Goal: Task Accomplishment & Management: Manage account settings

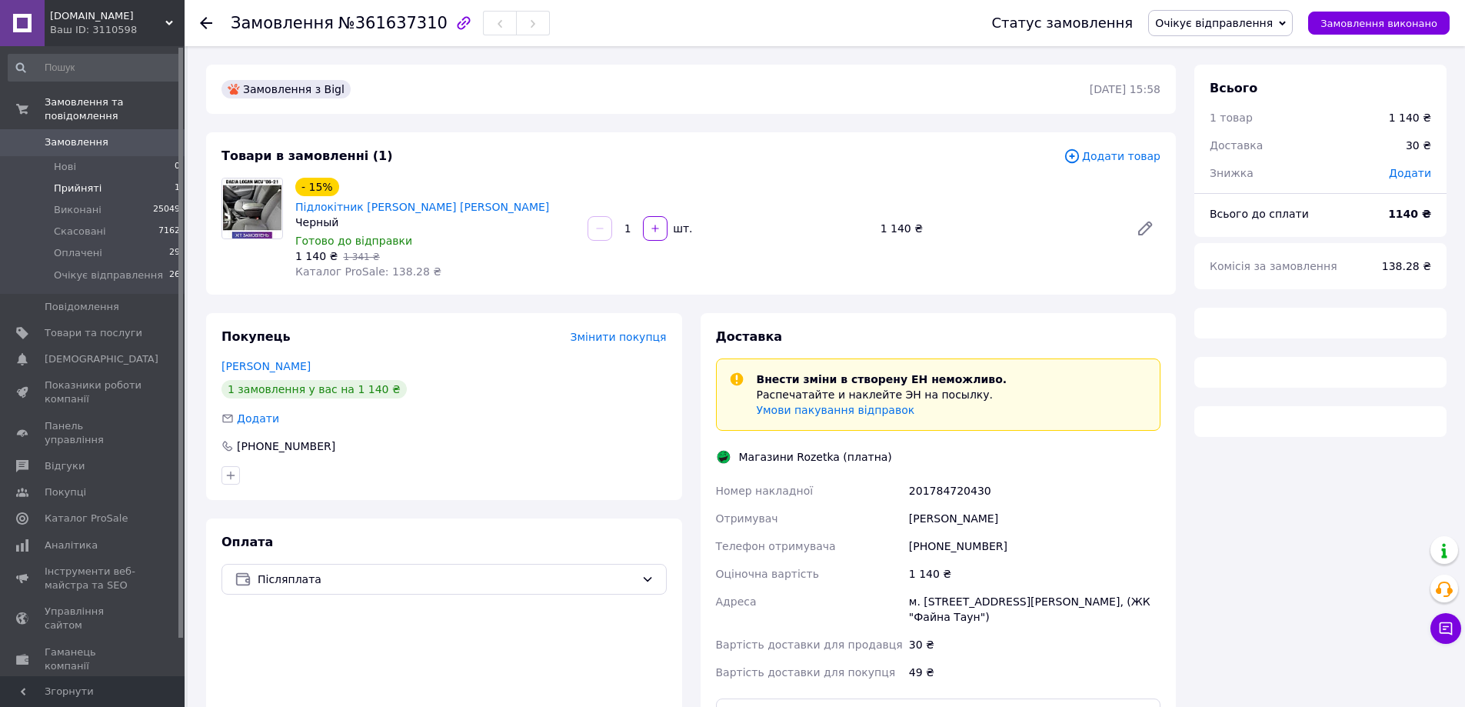
click at [62, 178] on li "Прийняті 1" at bounding box center [94, 189] width 189 height 22
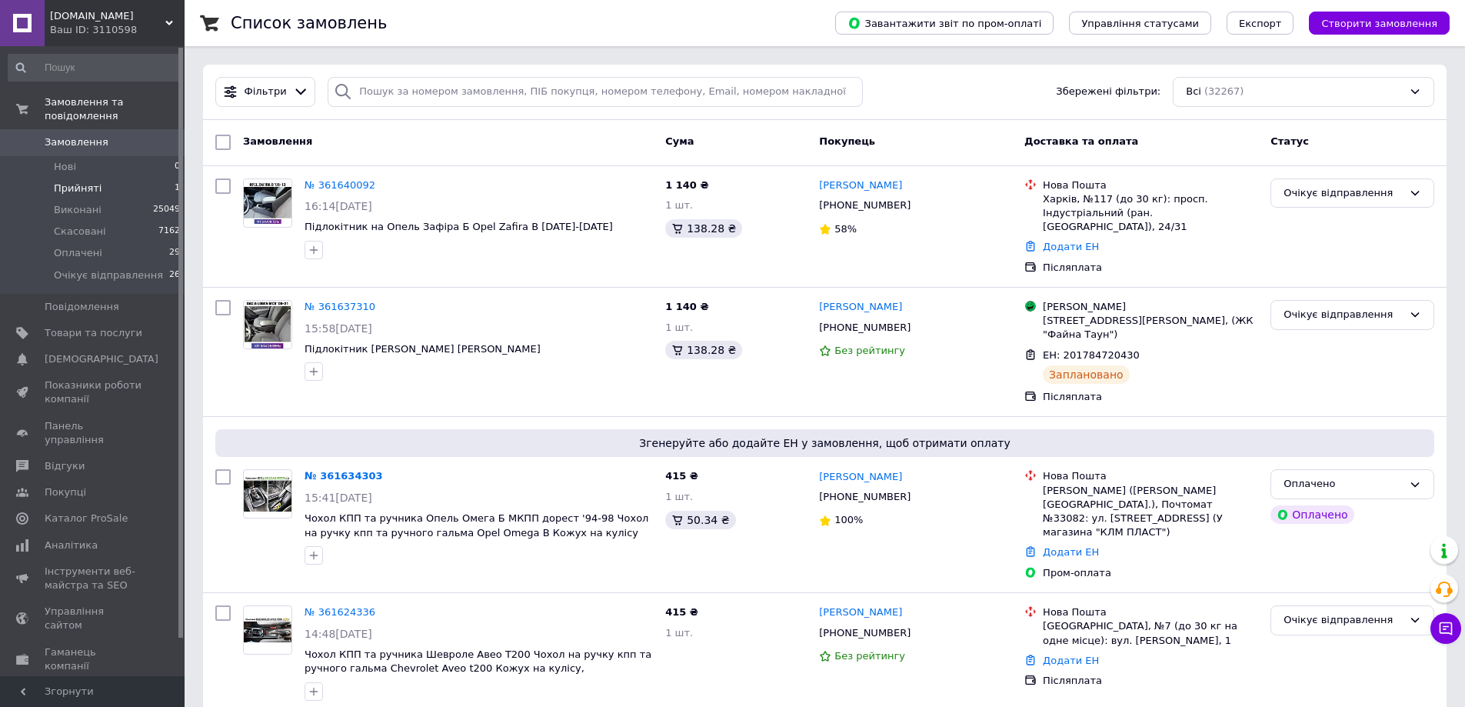
click at [91, 181] on span "Прийняті" at bounding box center [78, 188] width 48 height 14
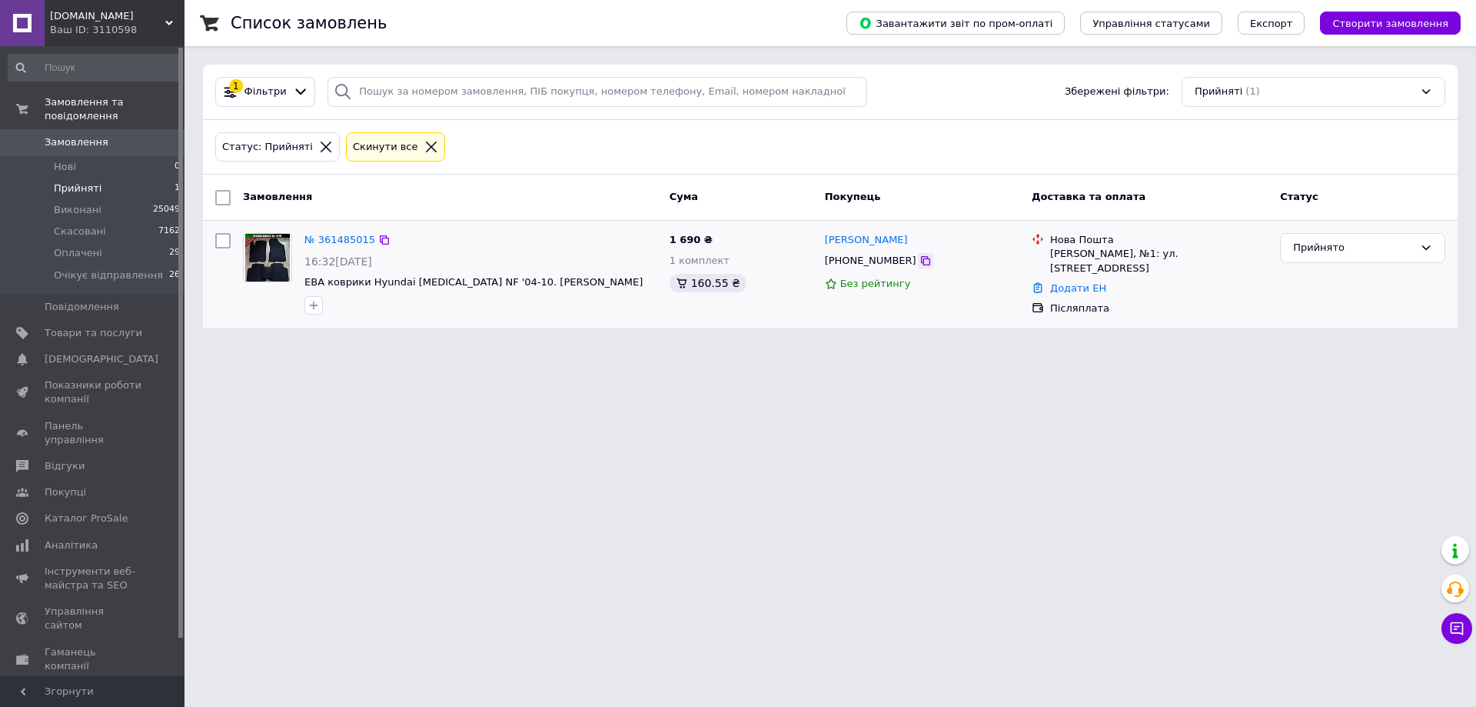
click at [918, 254] on div at bounding box center [925, 260] width 15 height 15
click at [920, 263] on icon at bounding box center [926, 260] width 12 height 12
click at [1434, 346] on html "AvtoLokti.in.ua Ваш ID: 3110598 Сайт AvtoLokti.in.ua Кабінет покупця Перевірити…" at bounding box center [738, 173] width 1476 height 346
drag, startPoint x: 461, startPoint y: 293, endPoint x: 369, endPoint y: 286, distance: 91.8
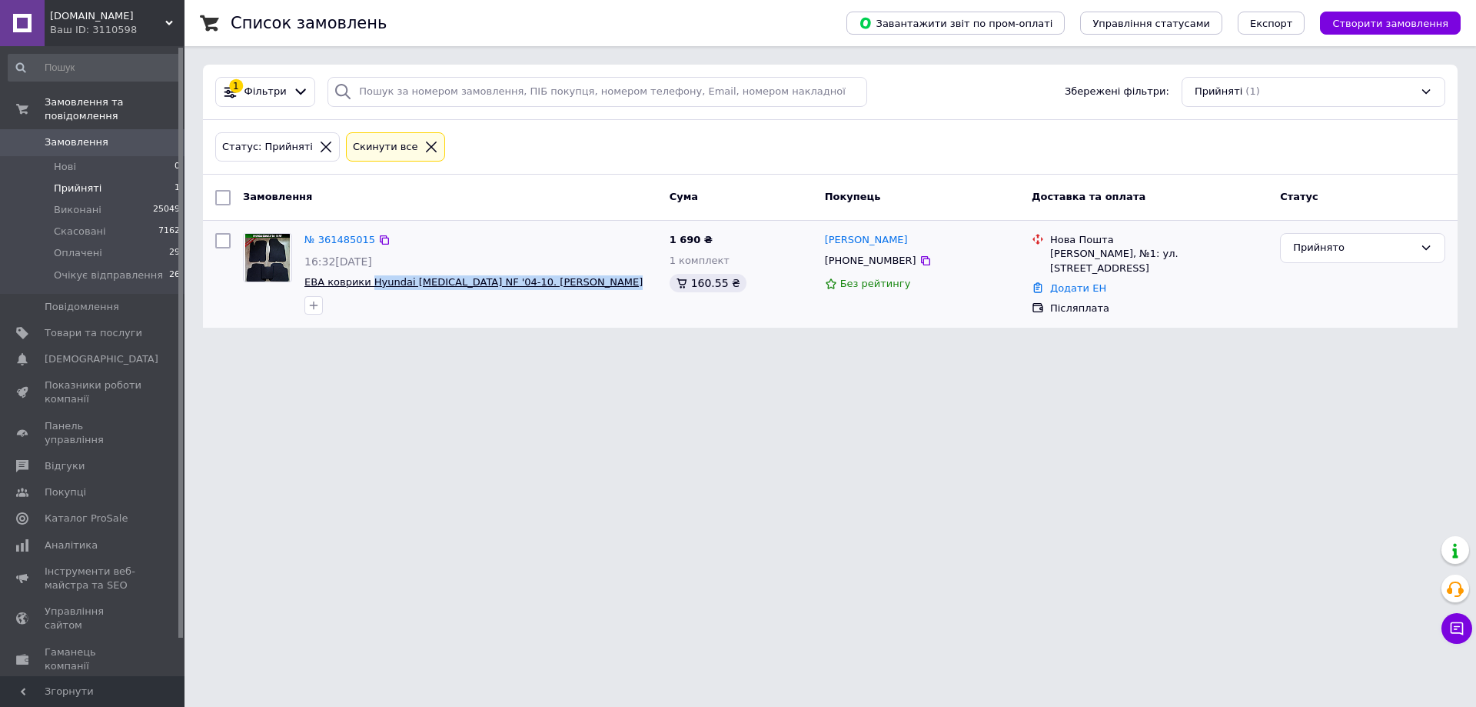
click at [369, 286] on div "№ 361485015 16:32, 11.09.2025 ЕВА коврики Hyundai Sonata NF '04-10. EVA ковры Х…" at bounding box center [480, 273] width 365 height 93
copy div "Hyundai Sonata NF '04-10. EVA ковры Хюндай Соната Хендай"
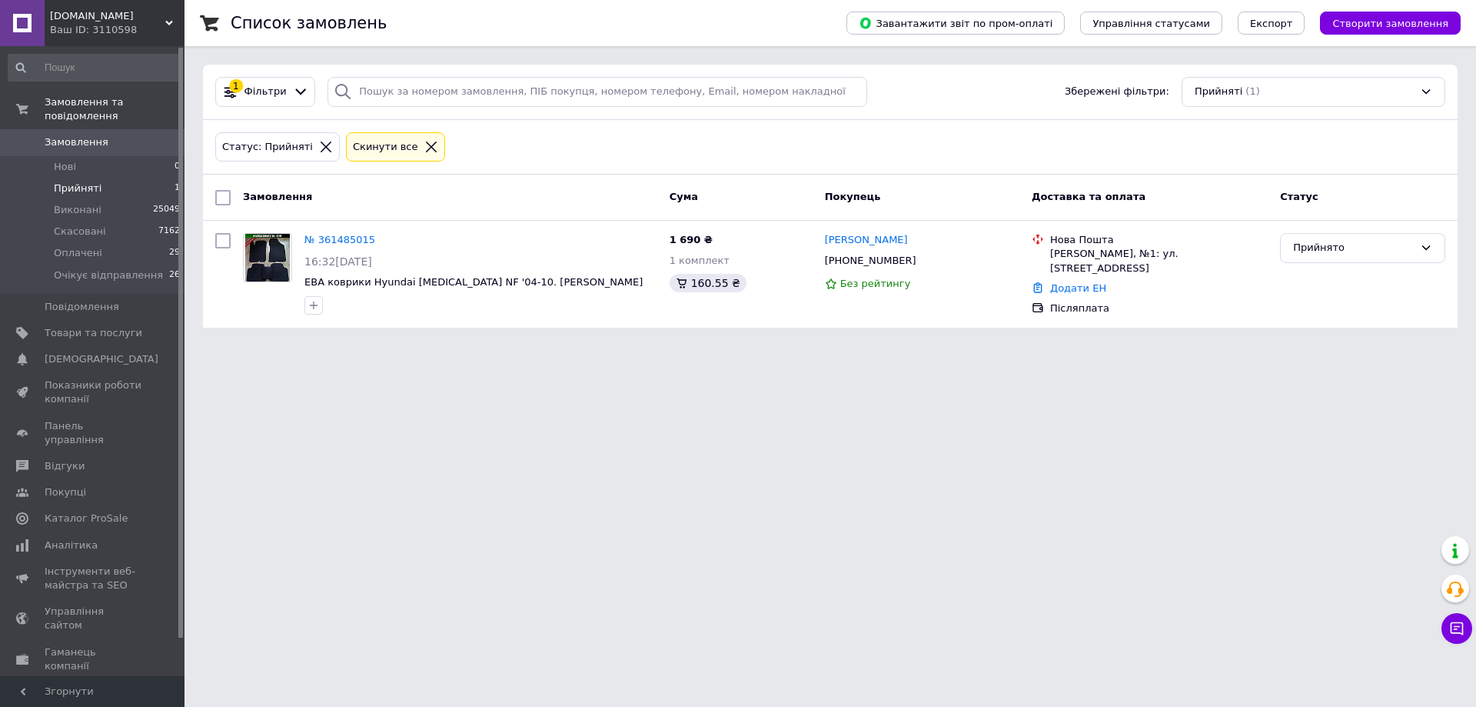
click at [424, 145] on icon at bounding box center [431, 147] width 14 height 14
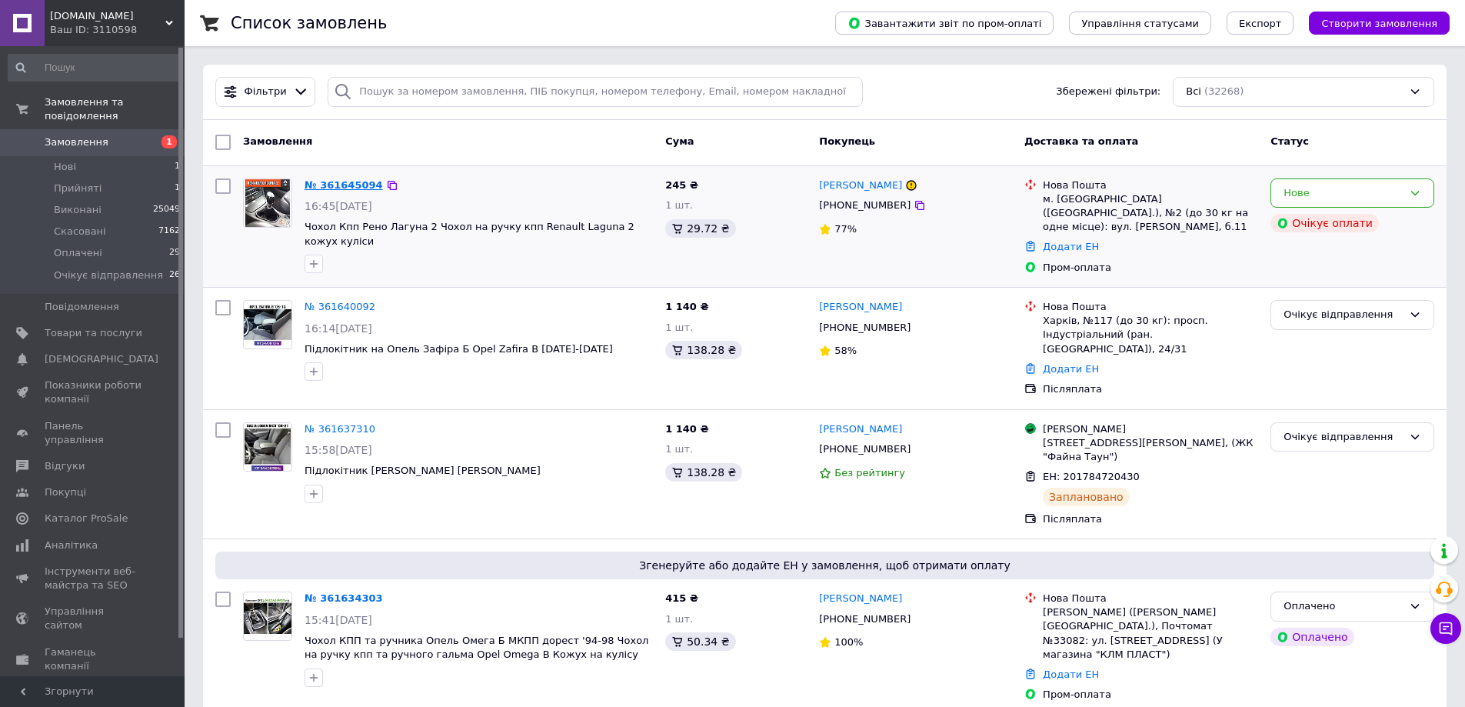
click at [338, 185] on link "№ 361645094" at bounding box center [343, 185] width 78 height 12
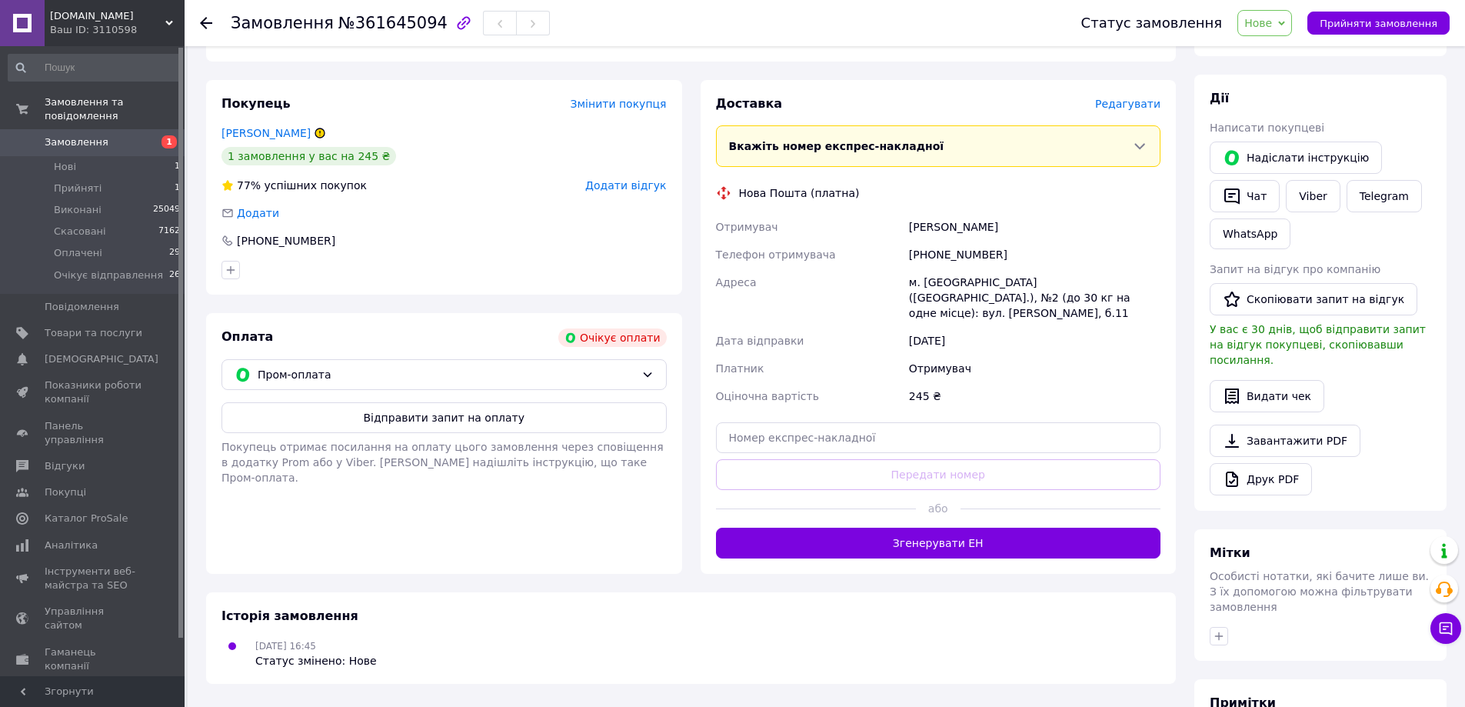
scroll to position [397, 0]
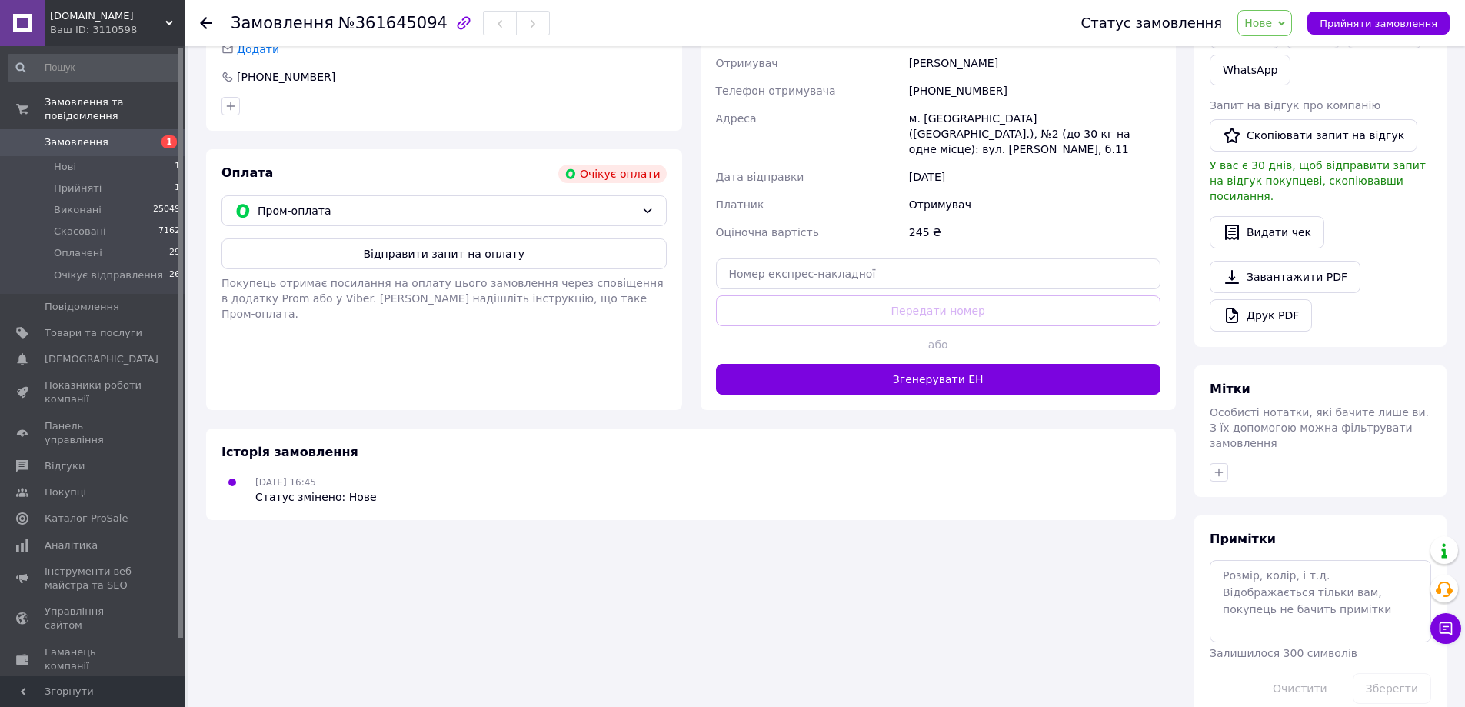
click at [494, 271] on div "Відправити запит на оплату Покупець отримає посилання на оплату цього замовленн…" at bounding box center [443, 279] width 445 height 83
click at [491, 270] on div "Відправити запит на оплату Покупець отримає посилання на оплату цього замовленн…" at bounding box center [443, 279] width 445 height 83
click at [492, 258] on button "Відправити запит на оплату" at bounding box center [443, 253] width 445 height 31
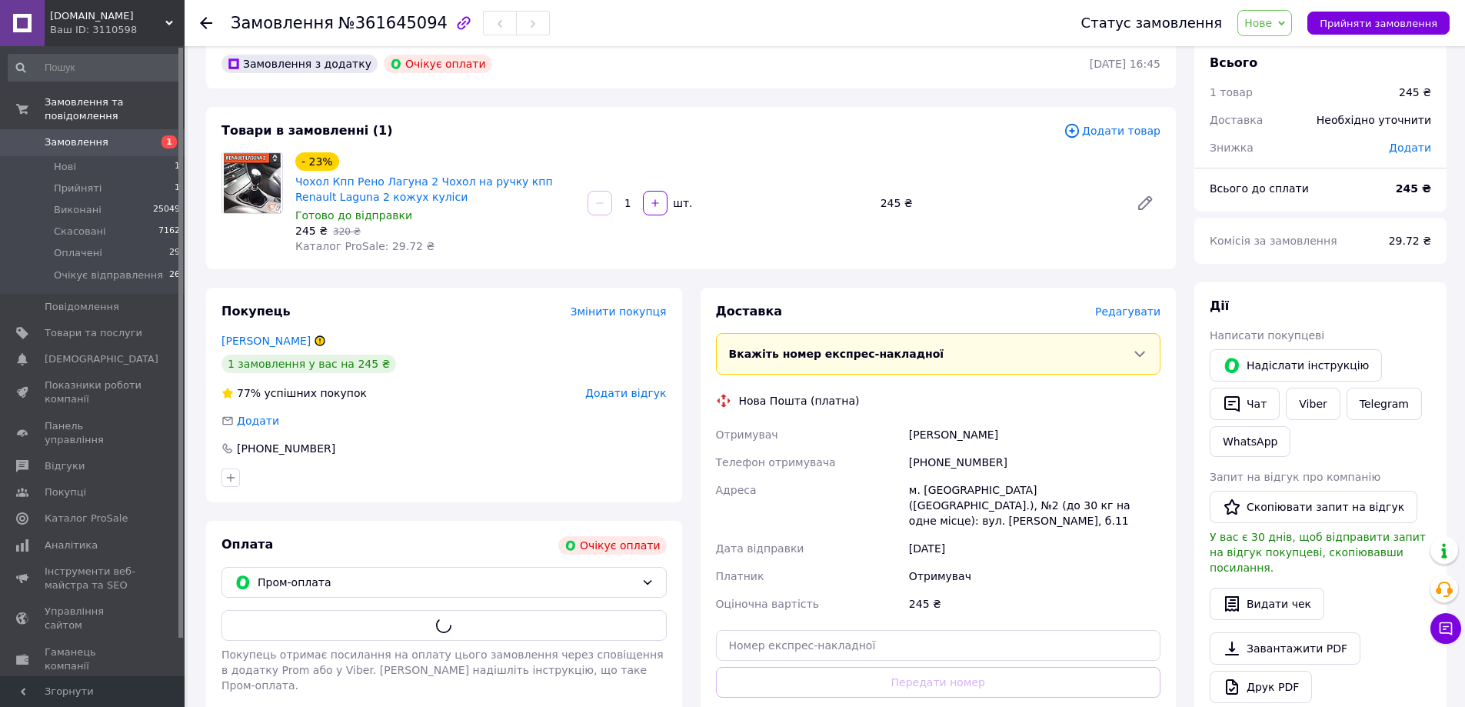
scroll to position [0, 0]
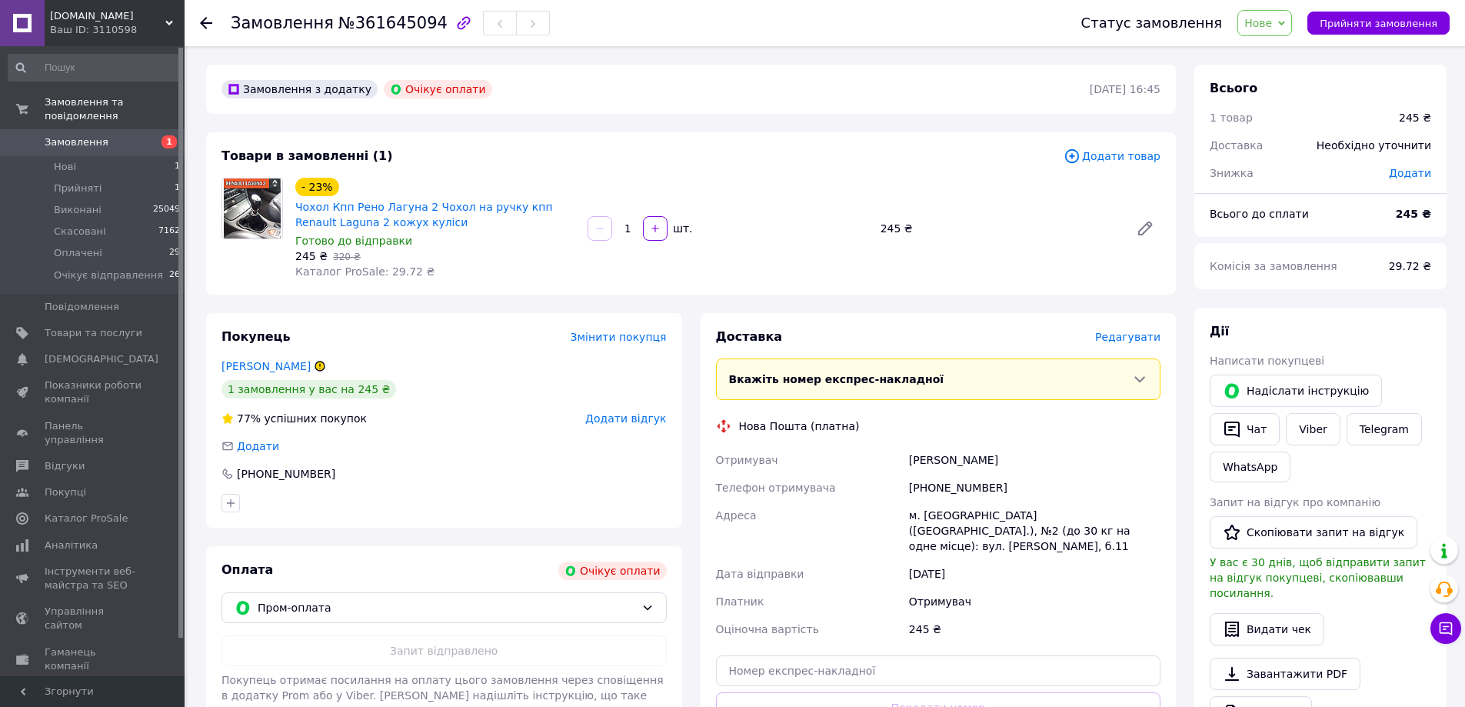
click at [205, 25] on icon at bounding box center [206, 23] width 12 height 12
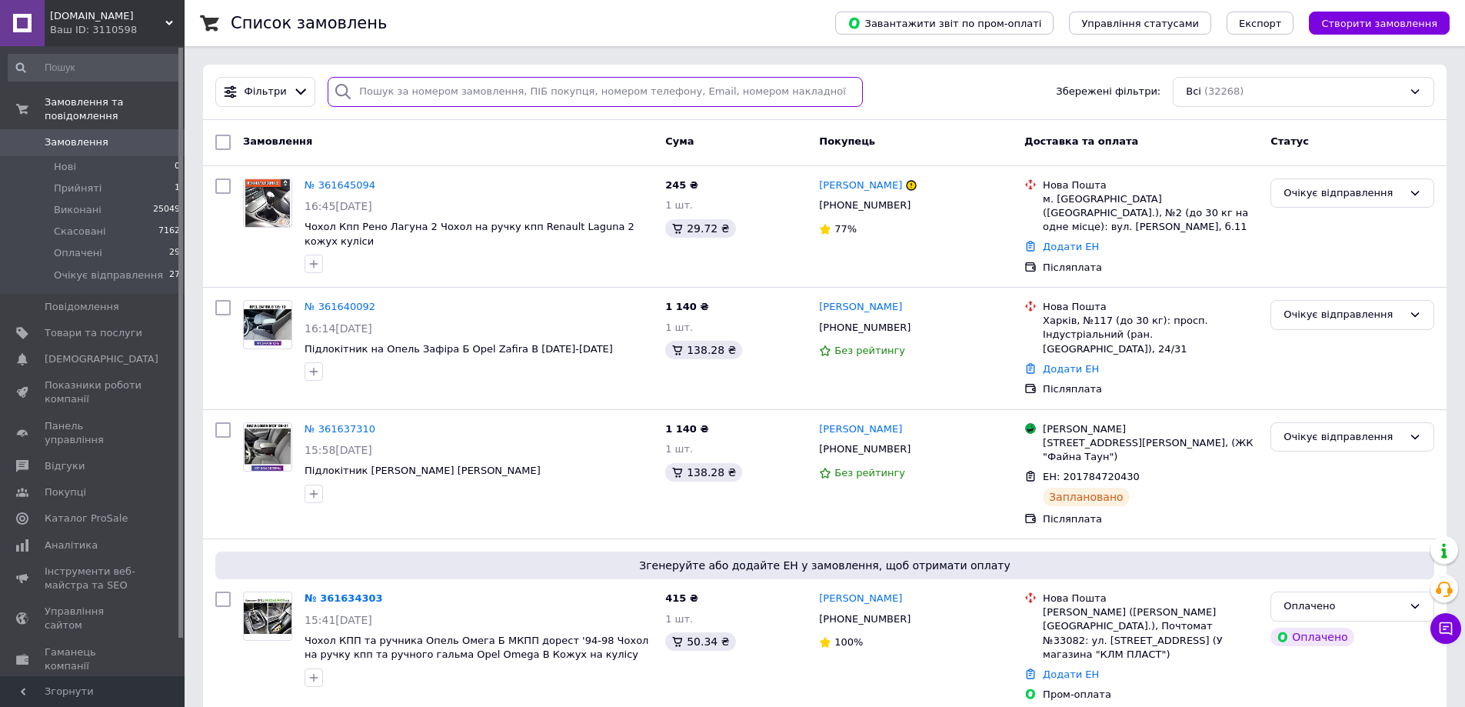
click at [441, 106] on input "search" at bounding box center [595, 92] width 535 height 30
paste input "0680424818"
type input "0680424818"
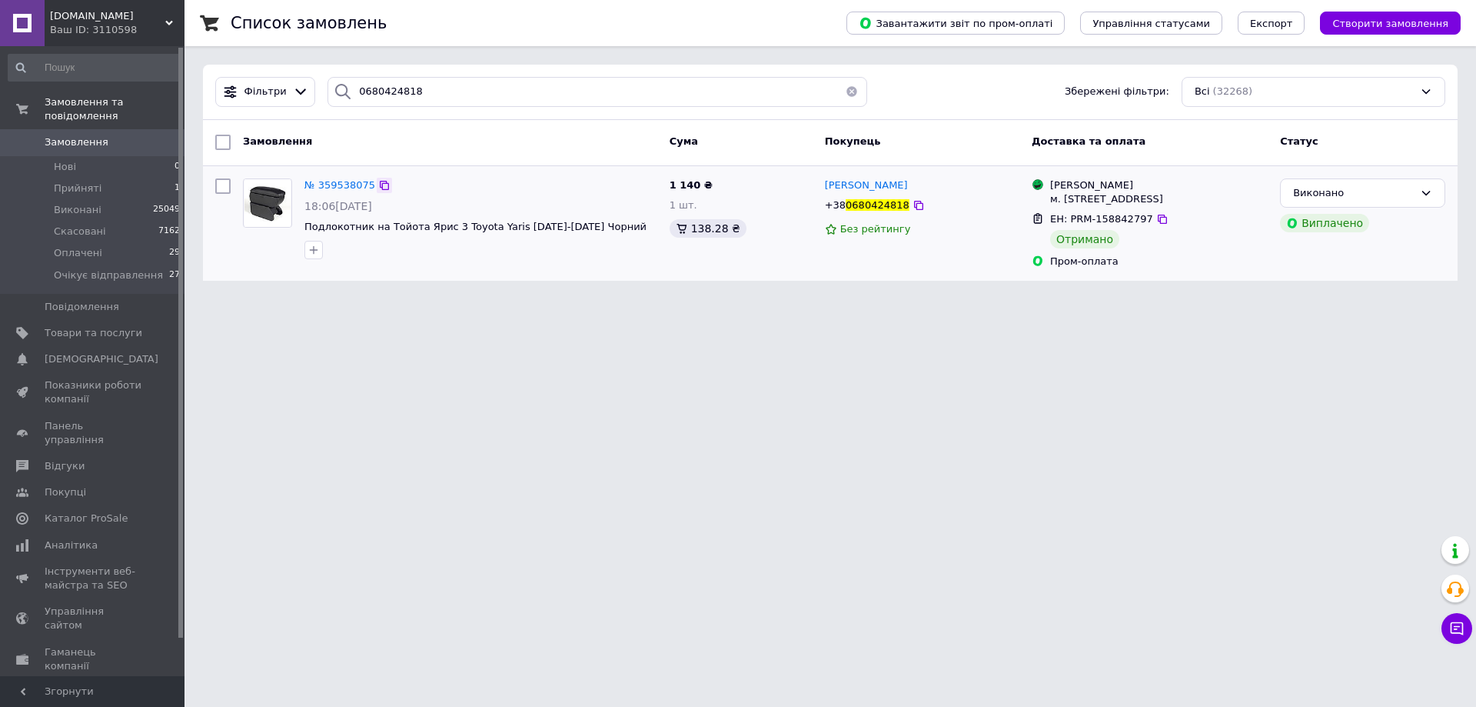
click at [384, 187] on div at bounding box center [384, 185] width 15 height 15
click at [379, 187] on icon at bounding box center [384, 185] width 12 height 12
click at [96, 178] on li "Прийняті 1" at bounding box center [94, 189] width 189 height 22
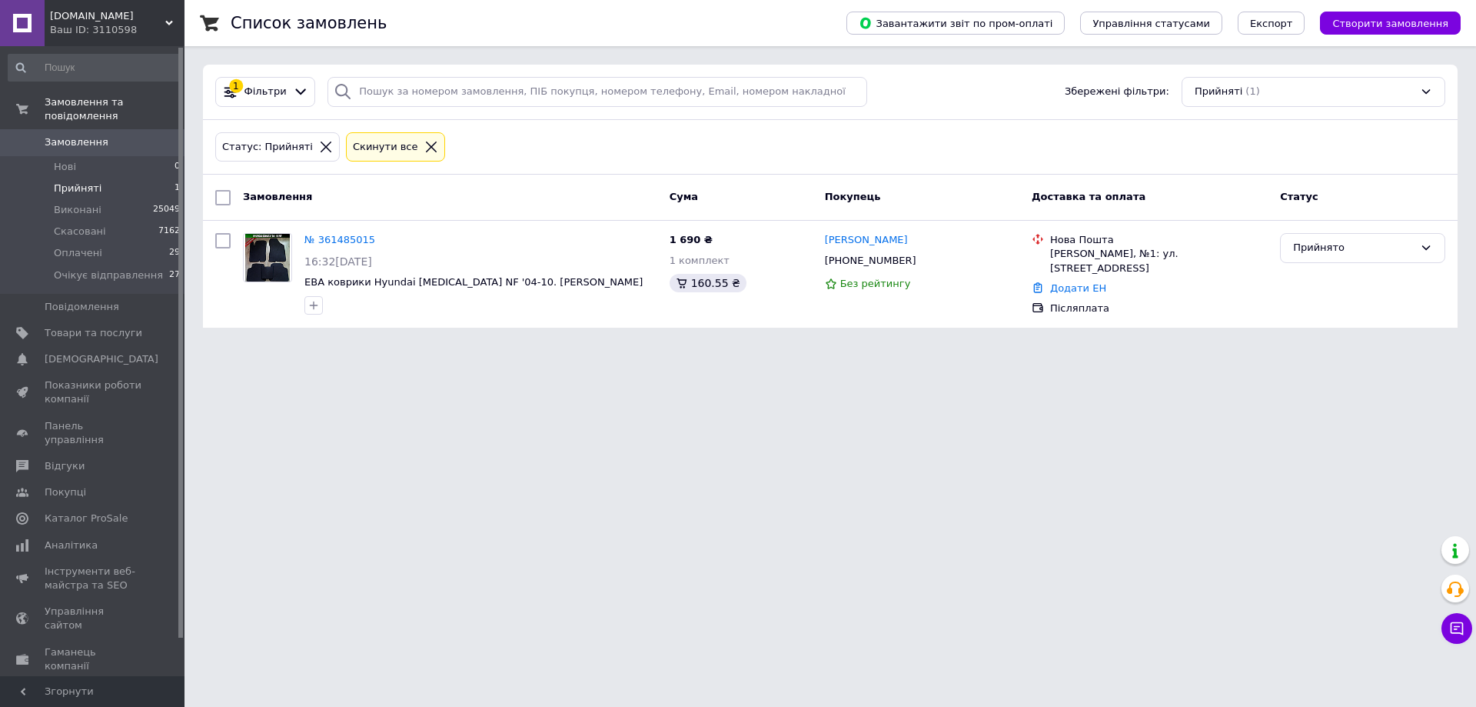
type input "0680424818"
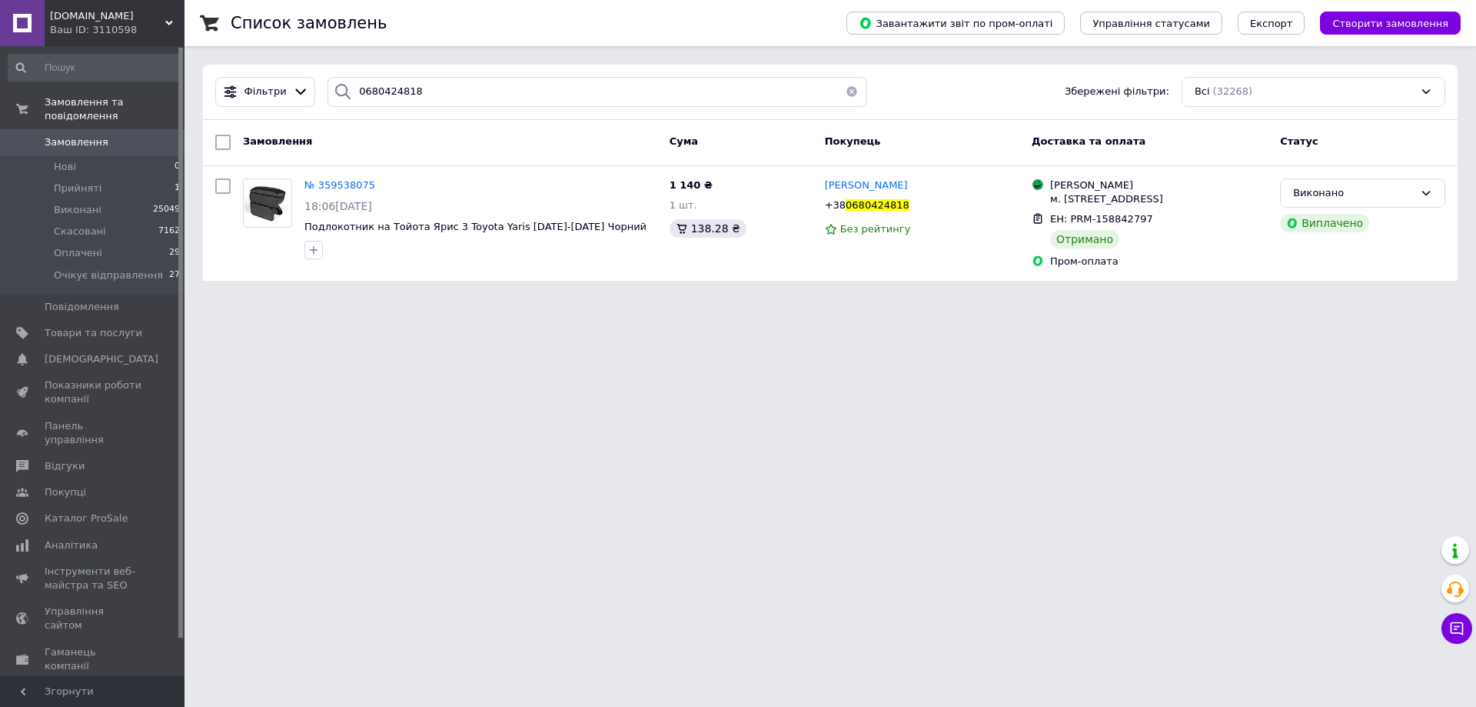
click at [1335, 299] on html "[DOMAIN_NAME] Ваш ID: 3110598 Сайт [DOMAIN_NAME] Кабінет покупця Перевірити ста…" at bounding box center [738, 149] width 1476 height 299
